Goal: Task Accomplishment & Management: Manage account settings

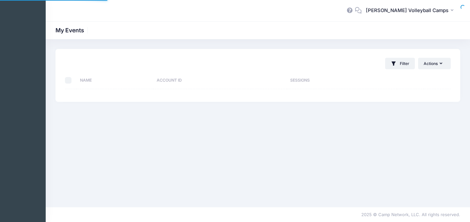
select select "10"
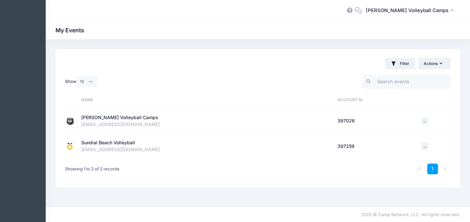
click at [101, 124] on div "[EMAIL_ADDRESS][DOMAIN_NAME]" at bounding box center [206, 124] width 250 height 7
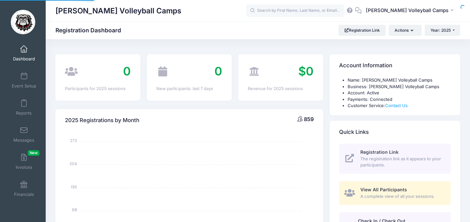
select select
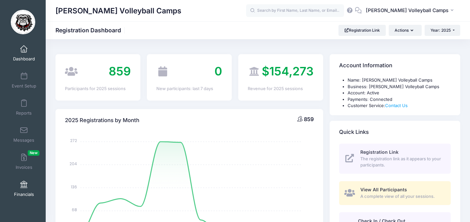
click at [23, 188] on link "Financials" at bounding box center [23, 188] width 31 height 23
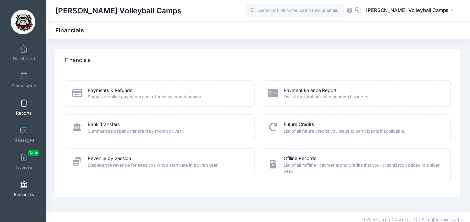
click at [24, 102] on span at bounding box center [24, 103] width 0 height 7
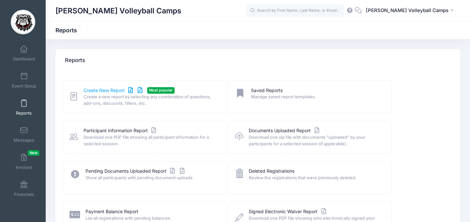
click at [110, 92] on link "Create New Report" at bounding box center [114, 90] width 61 height 7
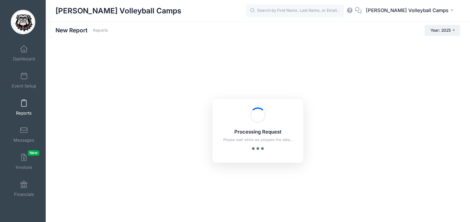
checkbox input "true"
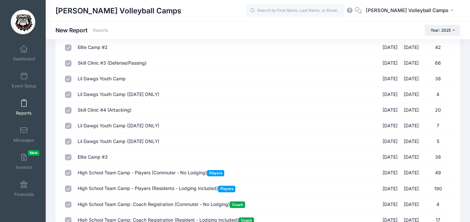
scroll to position [285, 0]
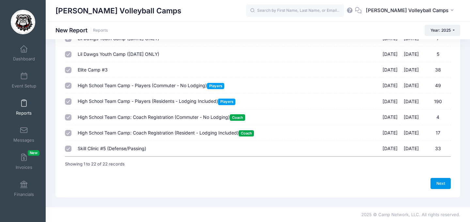
click at [441, 182] on link "Next" at bounding box center [441, 183] width 20 height 11
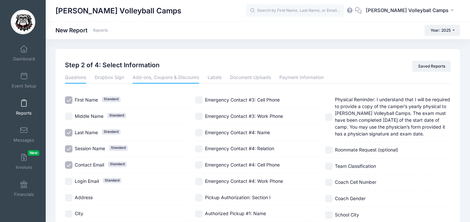
click at [148, 77] on link "Add-ons, Coupons & Discounts" at bounding box center [166, 78] width 67 height 12
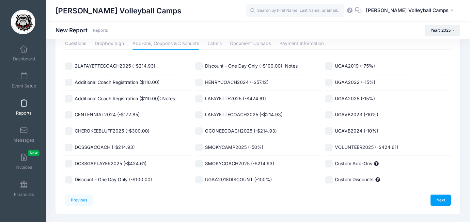
scroll to position [51, 0]
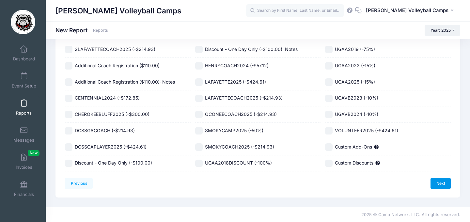
click at [445, 179] on link "Next" at bounding box center [441, 183] width 20 height 11
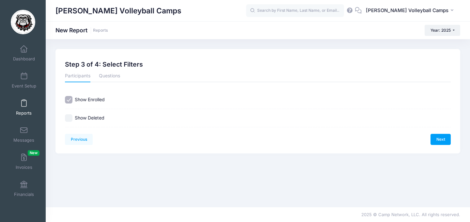
scroll to position [0, 0]
click at [108, 78] on link "Questions" at bounding box center [109, 77] width 21 height 12
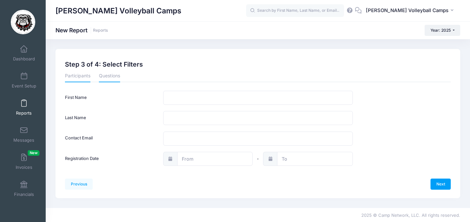
click at [81, 74] on link "Participants" at bounding box center [77, 77] width 25 height 12
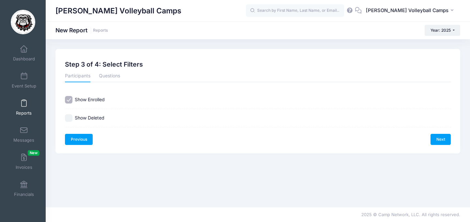
click at [86, 139] on link "Previous" at bounding box center [79, 139] width 28 height 11
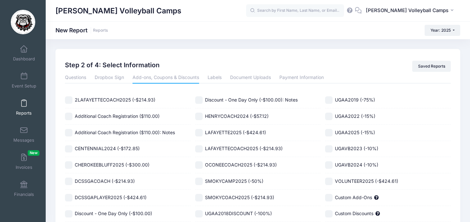
click at [67, 98] on input "2LAFAYETTECOACH2025 (-$214.93)" at bounding box center [69, 100] width 8 height 8
checkbox input "true"
click at [68, 115] on input "Additional Coach Registration ($110.00)" at bounding box center [69, 117] width 8 height 8
checkbox input "true"
click at [70, 132] on input "Additional Coach Registration ($110.00): Notes" at bounding box center [69, 133] width 8 height 8
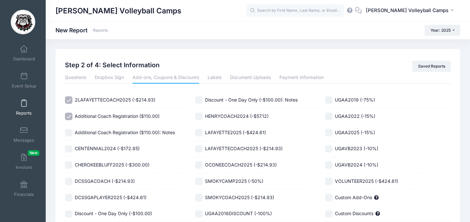
checkbox input "true"
click at [69, 147] on input "CENTENNIAL2024 (-$172.85)" at bounding box center [69, 149] width 8 height 8
checkbox input "true"
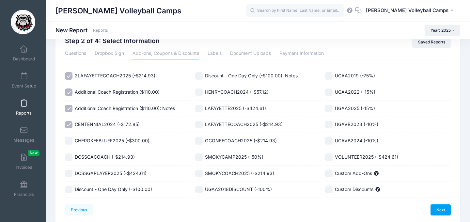
scroll to position [29, 0]
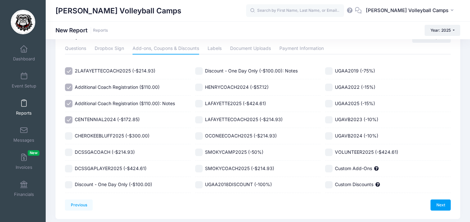
click at [71, 136] on input "CHEROKEEBLUFF2025 (-$300.00)" at bounding box center [69, 136] width 8 height 8
checkbox input "true"
click at [71, 154] on input "DCSSGACOACH (-$214.93)" at bounding box center [69, 153] width 8 height 8
checkbox input "true"
click at [71, 167] on input "DCSSGAPLAYER2025 (-$424.61)" at bounding box center [69, 169] width 8 height 8
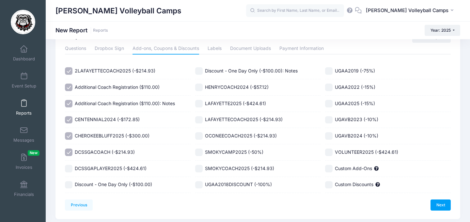
checkbox input "true"
click at [71, 185] on input "Discount - One Day Only (-$100.00)" at bounding box center [69, 185] width 8 height 8
checkbox input "true"
click at [202, 69] on input "Discount - One Day Only (-$100.00): Notes" at bounding box center [199, 71] width 8 height 8
checkbox input "true"
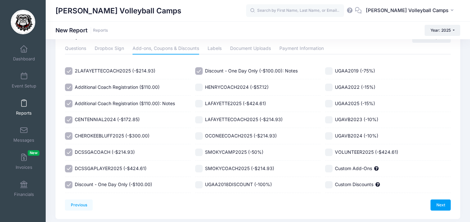
click at [201, 88] on input "HENRYCOACH2024 (-$57.12)" at bounding box center [199, 88] width 8 height 8
checkbox input "true"
click at [199, 105] on input "LAFAYETTE2025 (-$424.61)" at bounding box center [199, 104] width 8 height 8
checkbox input "true"
click at [199, 122] on input "LAFAYETTECOACH2025 (-$214.93)" at bounding box center [199, 120] width 8 height 8
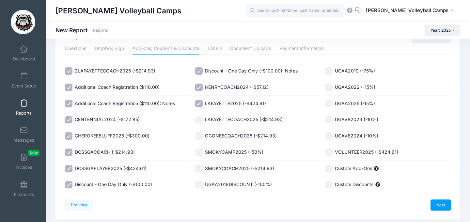
checkbox input "true"
click at [200, 141] on div "OCONEECOACH2025 (-$214.93)" at bounding box center [258, 136] width 126 height 16
checkbox input "true"
click at [199, 155] on input "SMOKYCAMP2025 (-50%)" at bounding box center [199, 153] width 8 height 8
checkbox input "true"
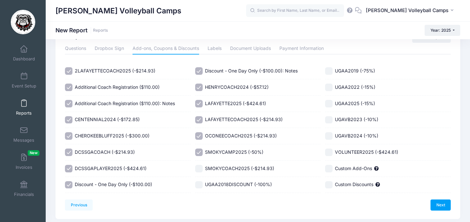
click at [199, 168] on input "SMOKYCOACH2025 (-$214.93)" at bounding box center [199, 169] width 8 height 8
checkbox input "true"
click at [200, 185] on input "UGAA2018DISCOUNT (-100%)" at bounding box center [199, 185] width 8 height 8
checkbox input "true"
click at [331, 156] on div "VOLUNTEER2025 (-$424.61)" at bounding box center [388, 152] width 126 height 16
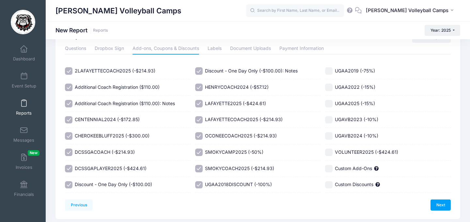
checkbox input "true"
click at [330, 142] on div "UGAVB2024 (-10%)" at bounding box center [388, 136] width 126 height 16
checkbox input "true"
click at [329, 123] on input "UGAVB2023 (-10%)" at bounding box center [329, 120] width 8 height 8
checkbox input "true"
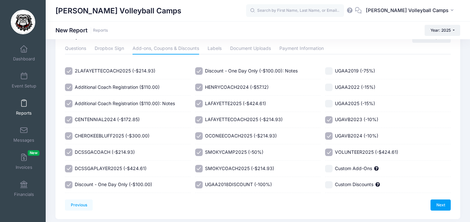
click at [331, 102] on input "UGAA2025 (-15%)" at bounding box center [329, 104] width 8 height 8
checkbox input "true"
click at [331, 86] on input "UGAA2022 (-15%)" at bounding box center [329, 88] width 8 height 8
checkbox input "true"
click at [331, 67] on label "UGAA2019 (-75%)" at bounding box center [388, 71] width 126 height 8
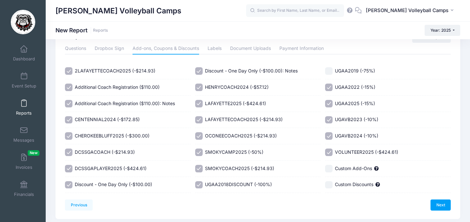
checkbox input "true"
click at [444, 207] on link "Next" at bounding box center [441, 205] width 20 height 11
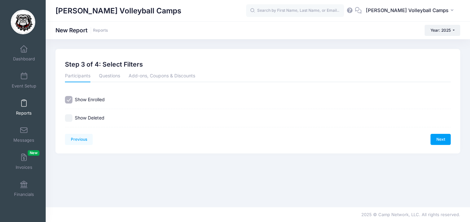
click at [430, 139] on div "Next" at bounding box center [354, 139] width 193 height 11
click at [442, 139] on link "Next" at bounding box center [441, 139] width 20 height 11
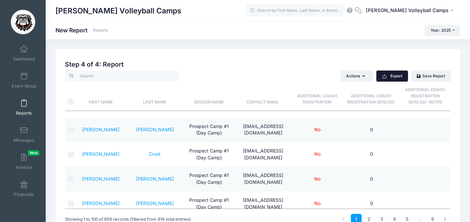
click at [400, 77] on button "Export" at bounding box center [393, 76] width 32 height 11
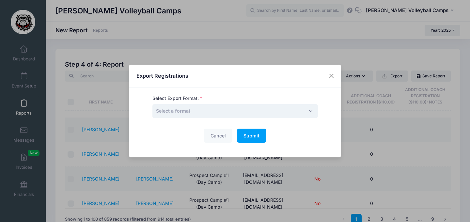
click at [200, 107] on span "Select a format" at bounding box center [236, 111] width 166 height 14
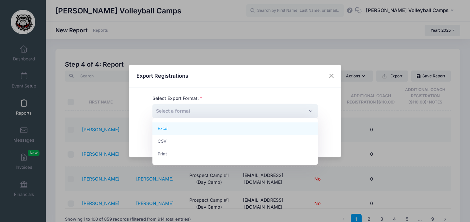
select select "excel"
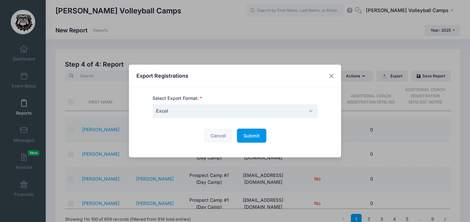
click at [250, 139] on button "Submit Please wait..." at bounding box center [251, 136] width 29 height 14
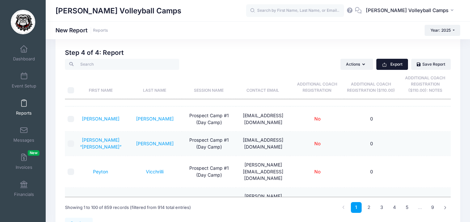
scroll to position [114, 0]
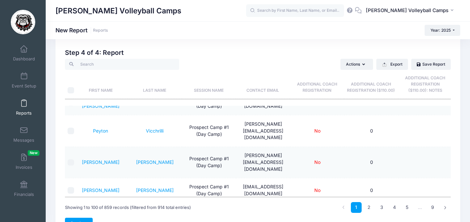
click at [86, 219] on link "Previous" at bounding box center [79, 223] width 28 height 11
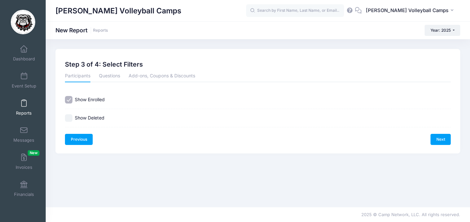
scroll to position [0, 0]
click at [83, 140] on link "Previous" at bounding box center [79, 139] width 28 height 11
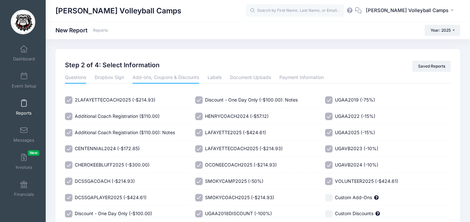
click at [80, 80] on link "Questions" at bounding box center [75, 78] width 21 height 12
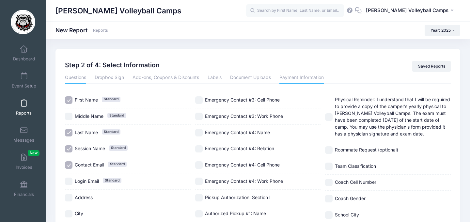
click at [317, 77] on link "Payment Information" at bounding box center [302, 78] width 44 height 12
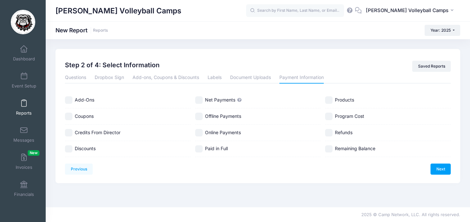
click at [222, 101] on span "Net Payments" at bounding box center [220, 100] width 30 height 6
checkbox input "true"
click at [337, 115] on span "Program Cost" at bounding box center [349, 116] width 29 height 6
checkbox input "true"
click at [439, 169] on link "Next" at bounding box center [441, 169] width 20 height 11
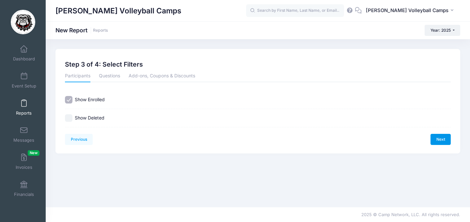
click at [442, 140] on link "Next" at bounding box center [441, 139] width 20 height 11
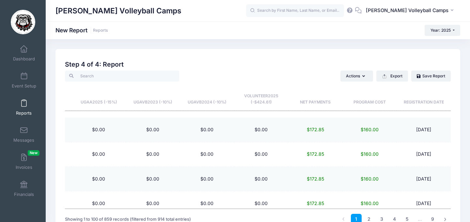
click at [104, 105] on th "UGAA2025 (-15%)" at bounding box center [99, 96] width 54 height 29
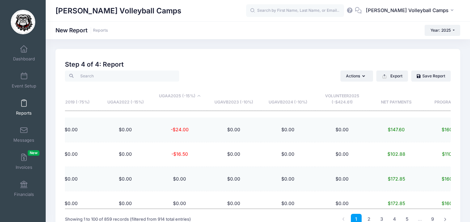
scroll to position [0, 1144]
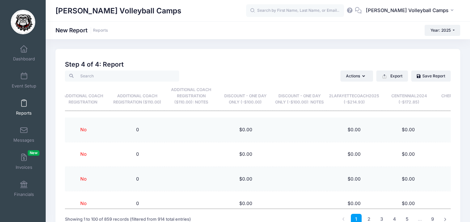
click at [240, 100] on th "Discount - One Day Only (-$100.00)" at bounding box center [246, 96] width 54 height 29
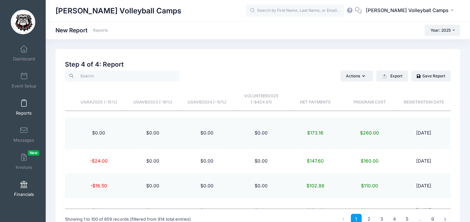
click at [23, 190] on link "Financials" at bounding box center [23, 188] width 31 height 23
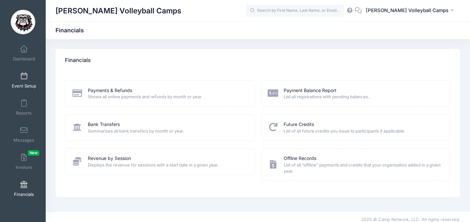
click at [20, 84] on span "Event Setup" at bounding box center [24, 86] width 25 height 6
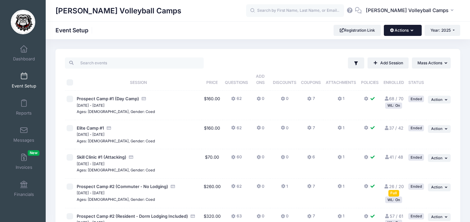
click at [411, 31] on icon "button" at bounding box center [413, 31] width 5 height 0
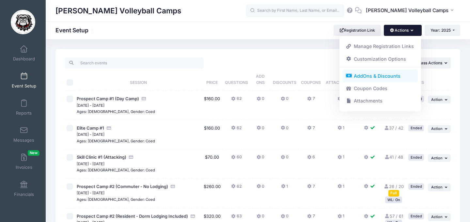
click at [375, 74] on link "AddOns & Discounts" at bounding box center [380, 76] width 75 height 12
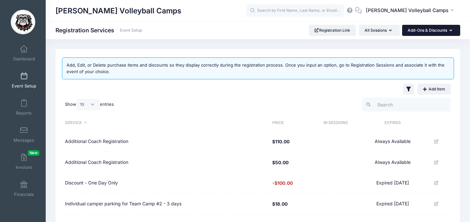
click at [420, 29] on button "Add-Ons & Discounts" at bounding box center [431, 30] width 58 height 11
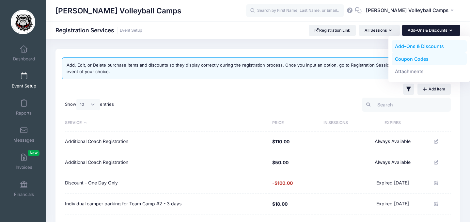
click at [413, 61] on link "Coupon Codes" at bounding box center [429, 59] width 75 height 12
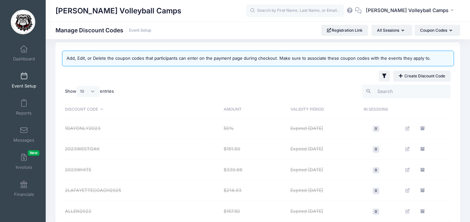
scroll to position [15, 0]
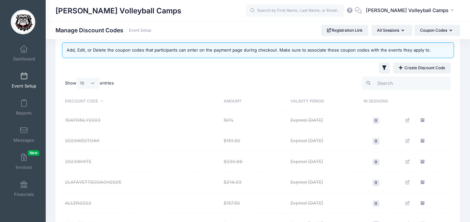
click at [89, 104] on th "Discount Code" at bounding box center [143, 101] width 156 height 17
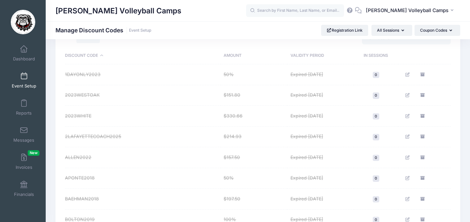
scroll to position [0, 0]
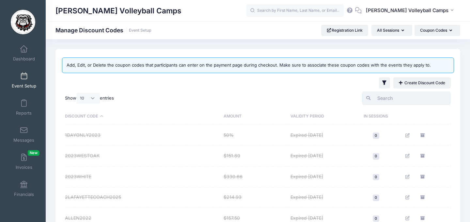
click at [399, 101] on input "search" at bounding box center [406, 98] width 89 height 14
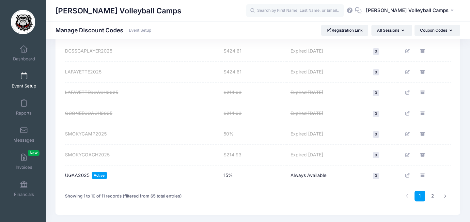
scroll to position [164, 0]
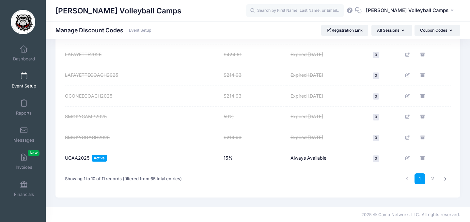
type input "2025"
click at [79, 158] on span "UGAA2025" at bounding box center [77, 158] width 25 height 7
click at [406, 159] on icon "Edit" at bounding box center [408, 158] width 5 height 4
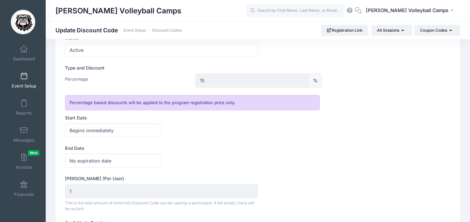
scroll to position [125, 0]
